Goal: Task Accomplishment & Management: Use online tool/utility

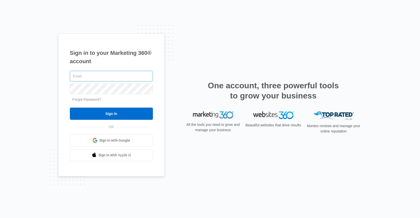
click at [81, 76] on input "text" at bounding box center [111, 76] width 83 height 11
type input "[PERSON_NAME][EMAIL_ADDRESS][PERSON_NAME][DOMAIN_NAME]"
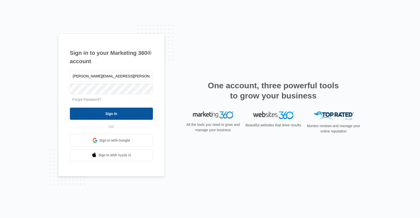
click at [109, 115] on input "Sign In" at bounding box center [111, 113] width 83 height 12
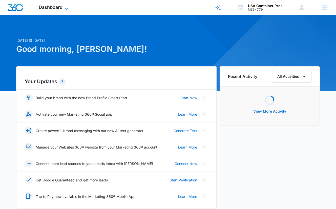
click at [54, 9] on span "Dashboard" at bounding box center [51, 7] width 24 height 5
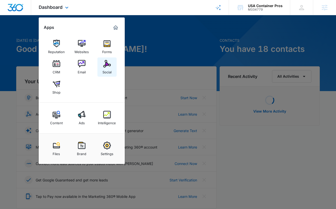
click at [104, 64] on img at bounding box center [107, 64] width 8 height 8
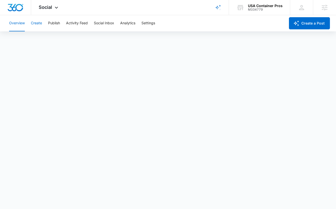
click at [34, 22] on button "Create" at bounding box center [36, 23] width 11 height 16
